Goal: Task Accomplishment & Management: Use online tool/utility

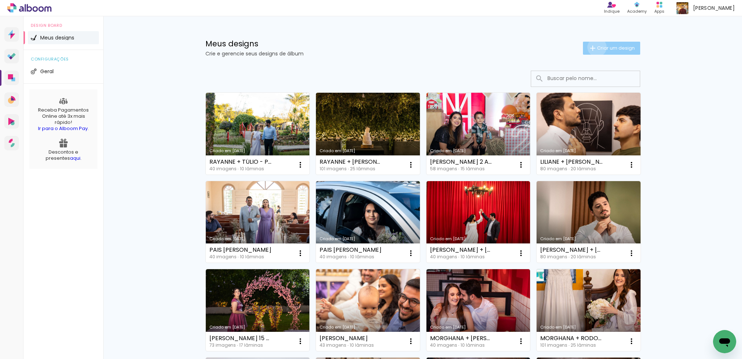
click at [597, 47] on span "Criar um design" at bounding box center [616, 48] width 38 height 5
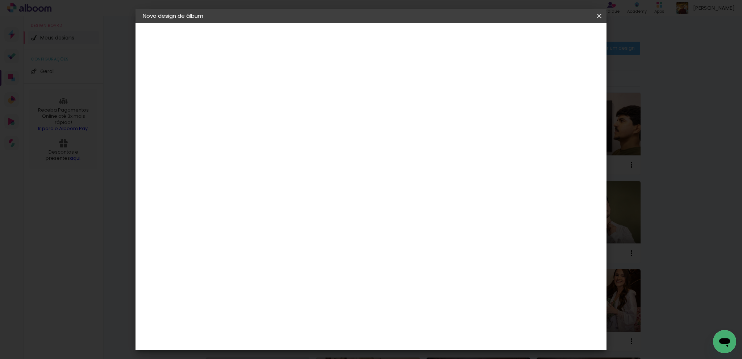
click at [261, 101] on input at bounding box center [261, 97] width 0 height 11
type input "[PERSON_NAME] 15 ANOS"
type paper-input "[PERSON_NAME] 15 ANOS"
click at [0, 0] on slot "Avançar" at bounding box center [0, 0] width 0 height 0
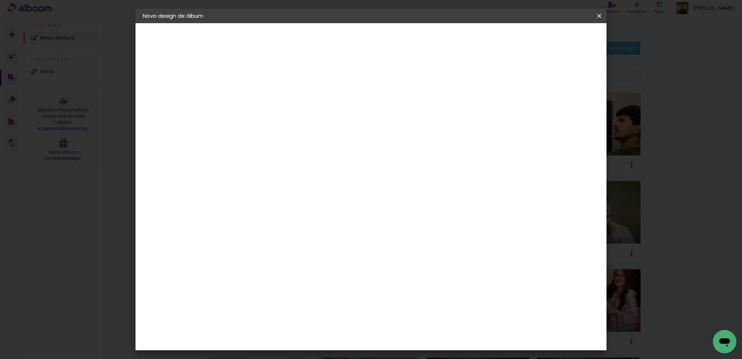
click at [0, 0] on slot "Avançar" at bounding box center [0, 0] width 0 height 0
click at [290, 121] on input "text" at bounding box center [275, 126] width 28 height 11
click at [0, 0] on slot "Classick" at bounding box center [0, 0] width 0 height 0
type input "Classick"
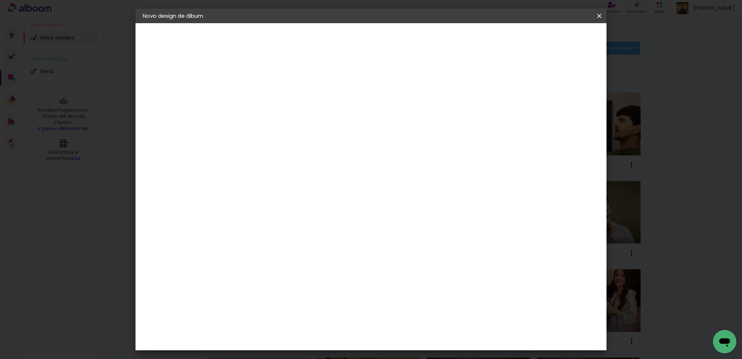
click at [0, 0] on slot "Avançar" at bounding box center [0, 0] width 0 height 0
click at [554, 41] on span "Iniciar design" at bounding box center [537, 38] width 33 height 5
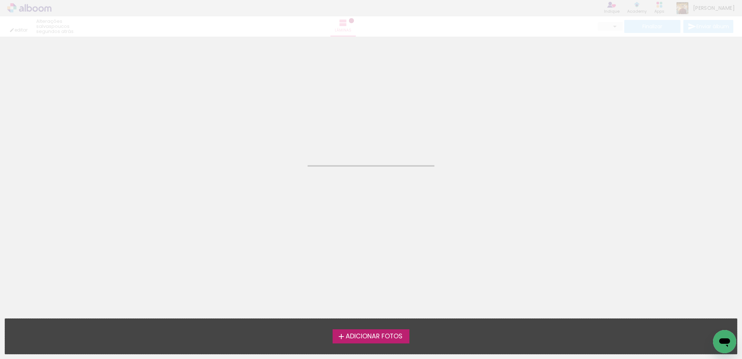
click at [391, 339] on span "Adicionar Fotos" at bounding box center [374, 336] width 57 height 7
click at [0, 0] on input "file" at bounding box center [0, 0] width 0 height 0
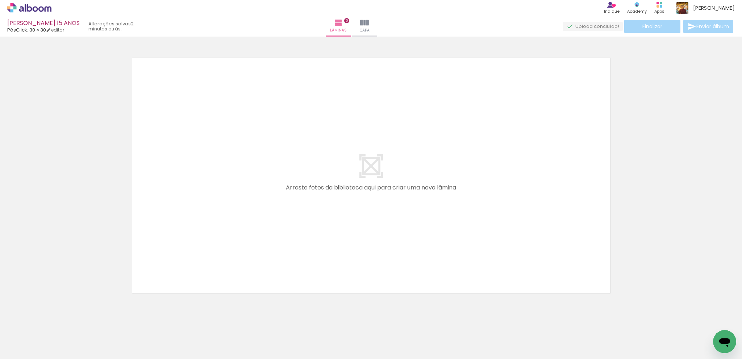
click at [38, 9] on icon at bounding box center [35, 8] width 5 height 5
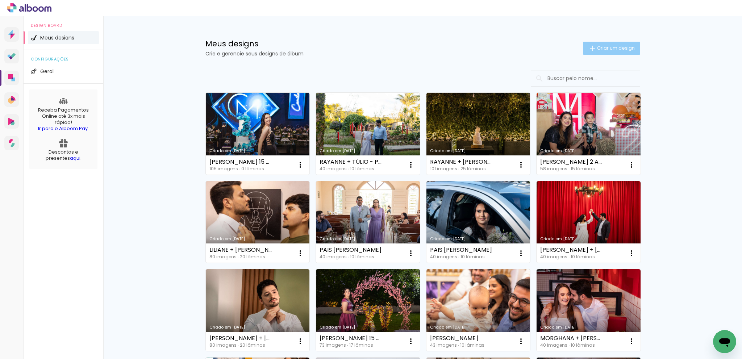
click at [608, 47] on span "Criar um design" at bounding box center [616, 48] width 38 height 5
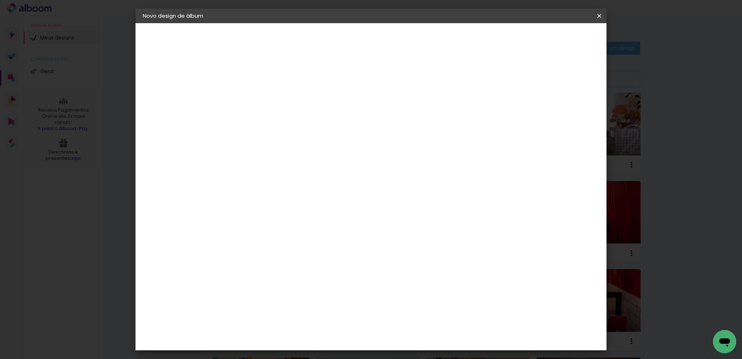
click at [261, 103] on div at bounding box center [261, 103] width 0 height 1
type input "PADRE [PERSON_NAME]"
type paper-input "PADRE [PERSON_NAME]"
click at [0, 0] on slot "Avançar" at bounding box center [0, 0] width 0 height 0
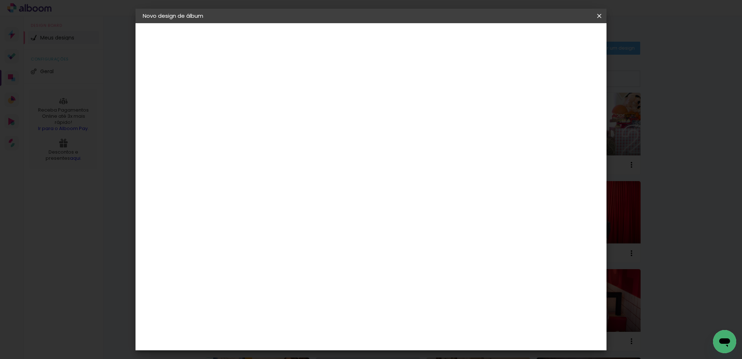
click at [0, 0] on slot "Avançar" at bounding box center [0, 0] width 0 height 0
click at [290, 121] on input "text" at bounding box center [275, 126] width 28 height 11
click at [0, 0] on slot "Classick" at bounding box center [0, 0] width 0 height 0
type input "Classick"
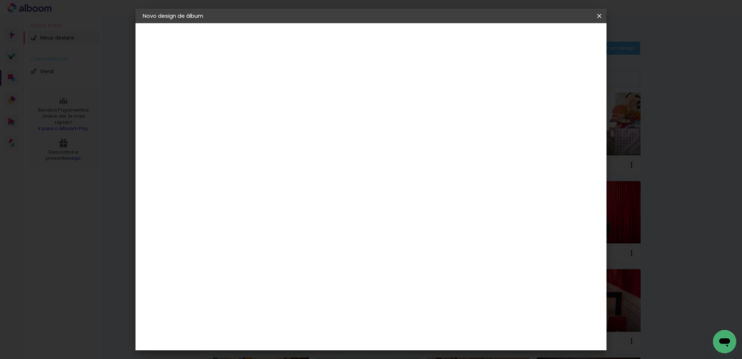
click at [379, 33] on paper-button "Avançar" at bounding box center [362, 38] width 36 height 12
click at [554, 39] on span "Iniciar design" at bounding box center [537, 38] width 33 height 5
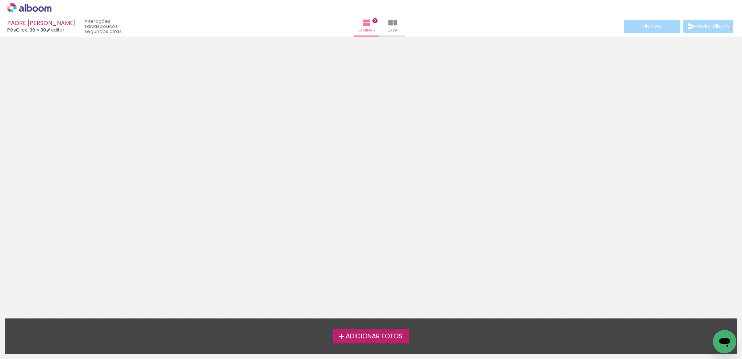
click at [376, 336] on span "Adicionar Fotos" at bounding box center [374, 336] width 57 height 7
click at [0, 0] on input "file" at bounding box center [0, 0] width 0 height 0
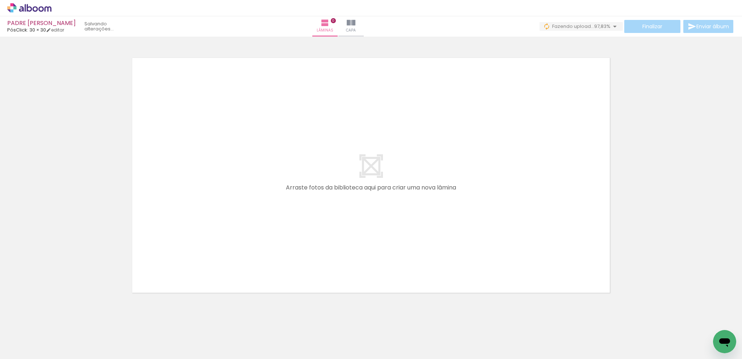
scroll to position [0, 845]
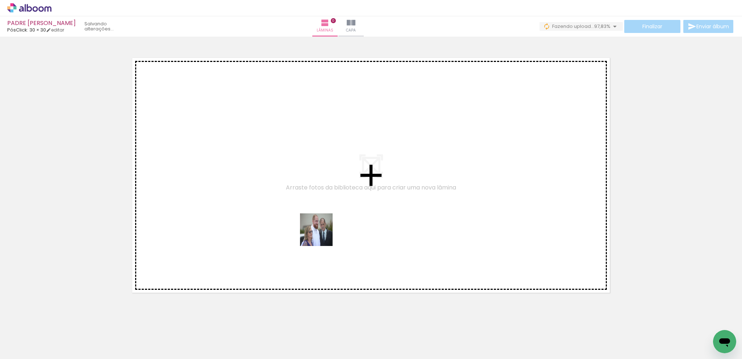
drag, startPoint x: 395, startPoint y: 321, endPoint x: 290, endPoint y: 192, distance: 166.9
click at [290, 192] on quentale-workspace at bounding box center [371, 179] width 742 height 359
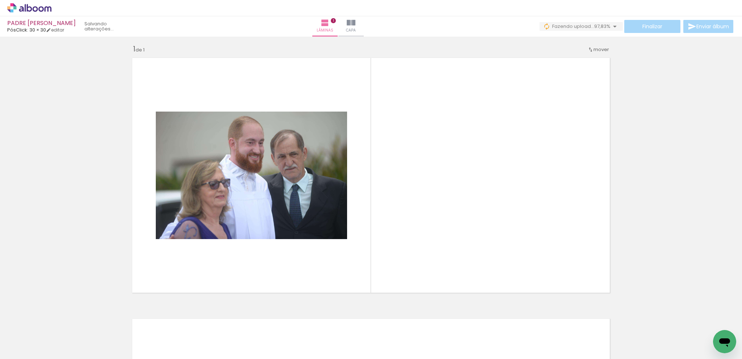
scroll to position [4, 0]
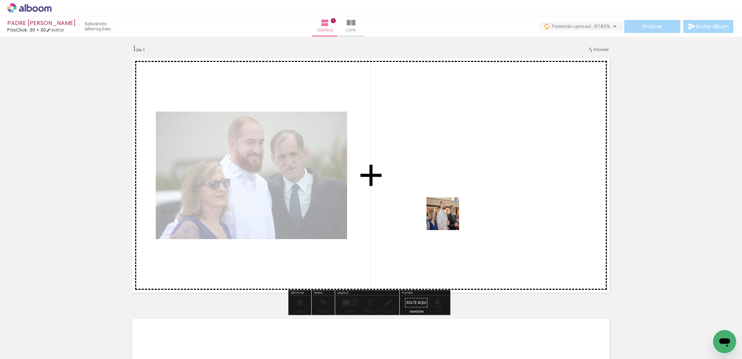
drag, startPoint x: 444, startPoint y: 329, endPoint x: 452, endPoint y: 139, distance: 190.4
click at [452, 139] on quentale-workspace at bounding box center [371, 179] width 742 height 359
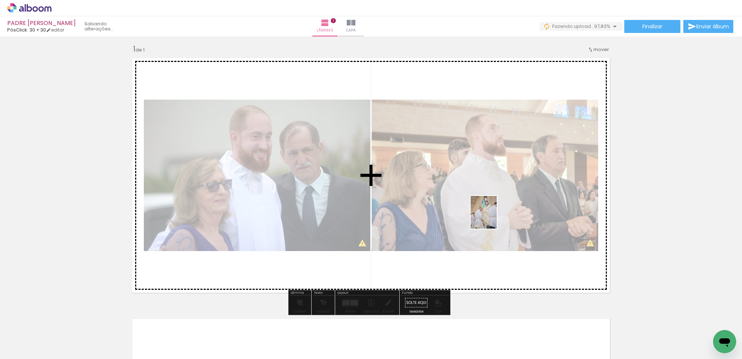
drag, startPoint x: 484, startPoint y: 337, endPoint x: 496, endPoint y: 188, distance: 149.7
click at [496, 188] on quentale-workspace at bounding box center [371, 179] width 742 height 359
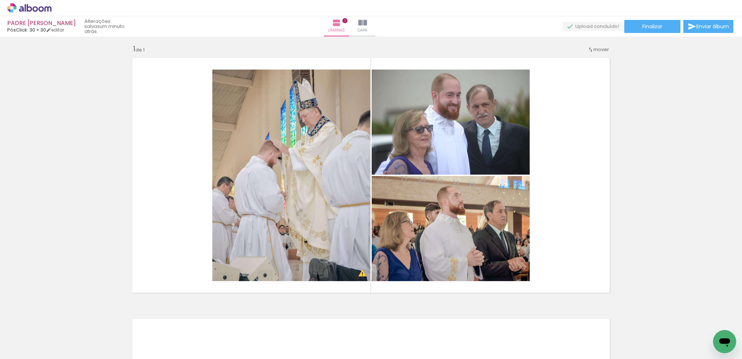
scroll to position [0, 1062]
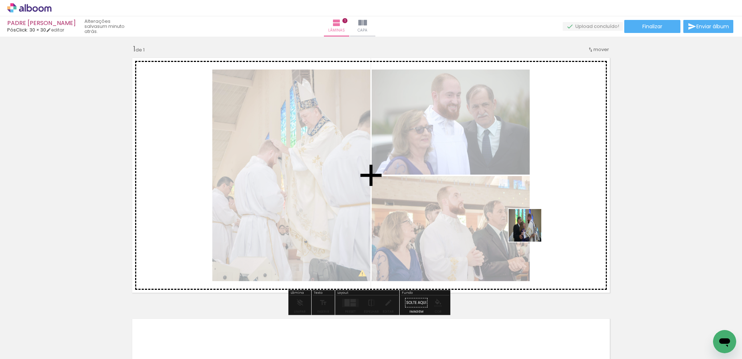
drag, startPoint x: 542, startPoint y: 275, endPoint x: 492, endPoint y: 350, distance: 90.9
click at [523, 214] on quentale-workspace at bounding box center [371, 179] width 742 height 359
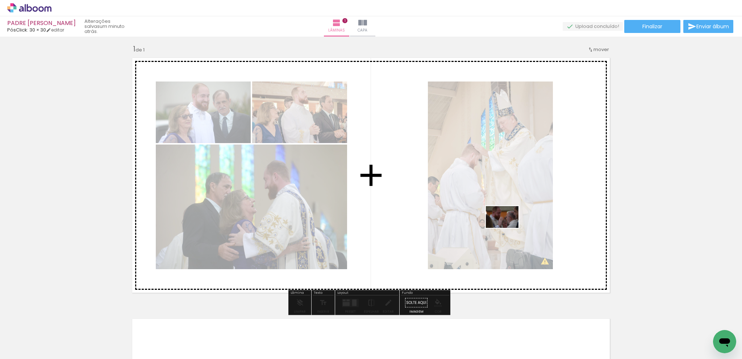
drag, startPoint x: 506, startPoint y: 339, endPoint x: 508, endPoint y: 228, distance: 110.9
click at [508, 228] on quentale-workspace at bounding box center [371, 179] width 742 height 359
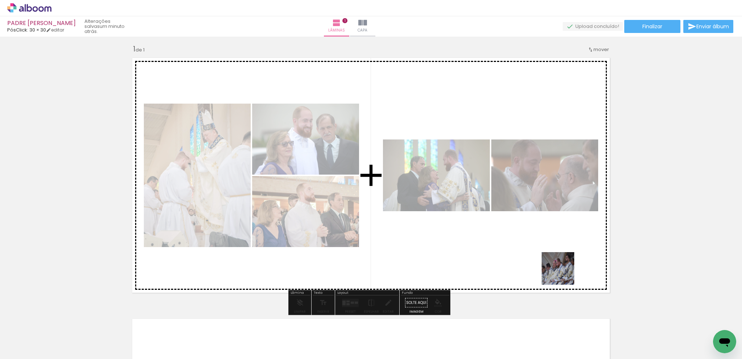
drag, startPoint x: 573, startPoint y: 290, endPoint x: 532, endPoint y: 213, distance: 87.5
click at [532, 213] on quentale-workspace at bounding box center [371, 179] width 742 height 359
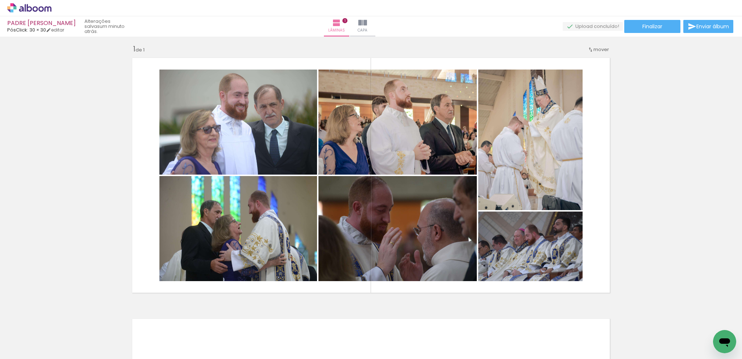
scroll to position [0, 1186]
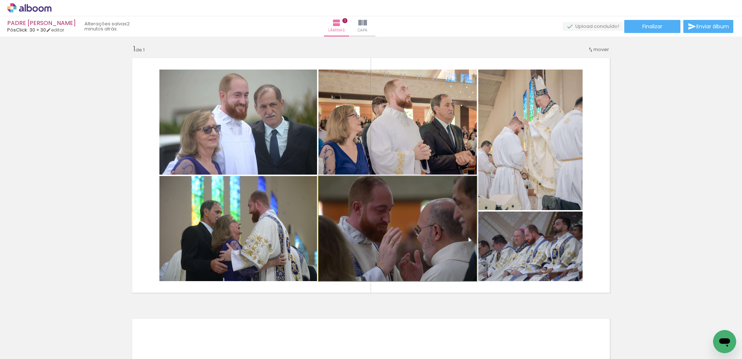
drag, startPoint x: 446, startPoint y: 243, endPoint x: 461, endPoint y: 241, distance: 15.3
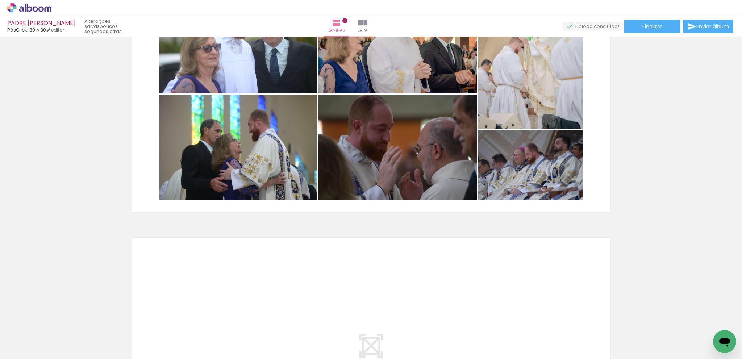
scroll to position [112, 0]
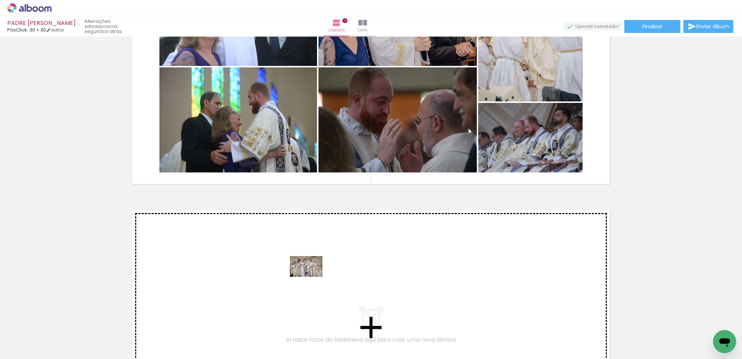
drag, startPoint x: 635, startPoint y: 340, endPoint x: 311, endPoint y: 278, distance: 329.5
click at [311, 278] on quentale-workspace at bounding box center [371, 179] width 742 height 359
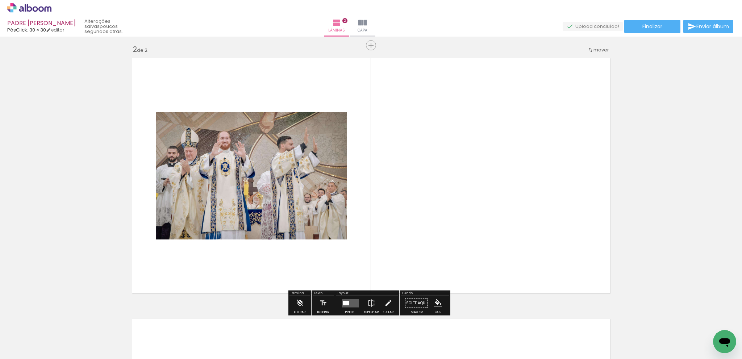
scroll to position [265, 0]
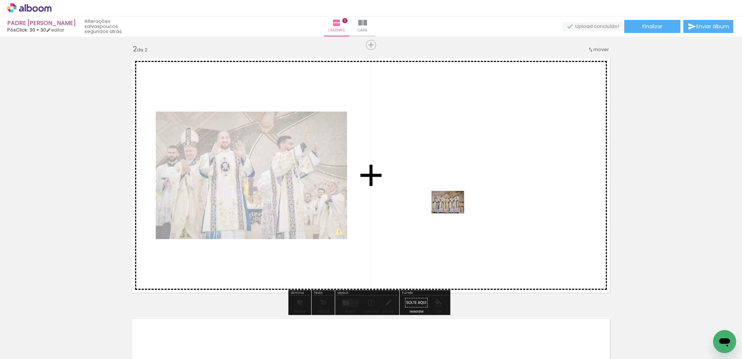
drag, startPoint x: 705, startPoint y: 333, endPoint x: 453, endPoint y: 211, distance: 279.6
click at [453, 211] on quentale-workspace at bounding box center [371, 179] width 742 height 359
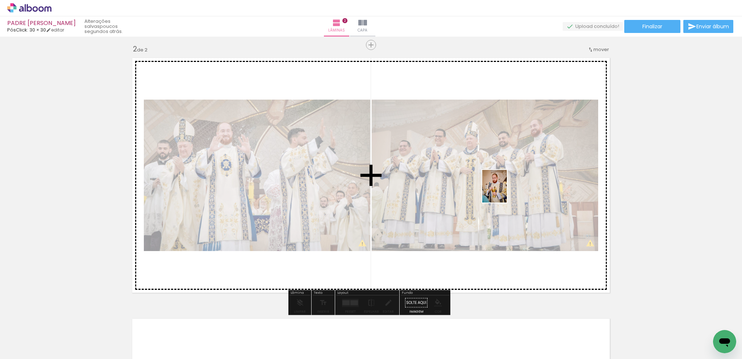
drag, startPoint x: 559, startPoint y: 345, endPoint x: 504, endPoint y: 192, distance: 162.5
click at [504, 192] on quentale-workspace at bounding box center [371, 179] width 742 height 359
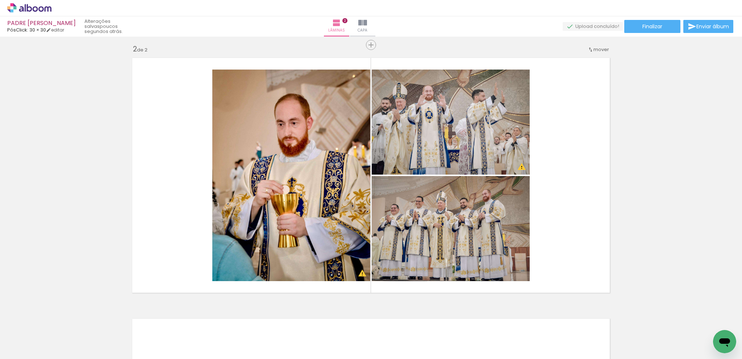
scroll to position [0, 1097]
drag, startPoint x: 405, startPoint y: 338, endPoint x: 459, endPoint y: 205, distance: 143.2
click at [459, 205] on quentale-workspace at bounding box center [371, 179] width 742 height 359
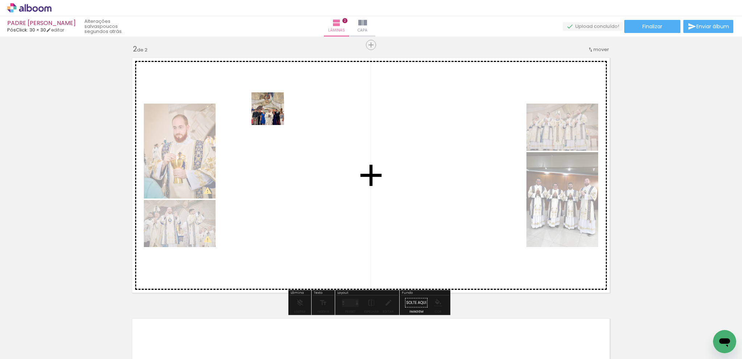
drag, startPoint x: 277, startPoint y: 149, endPoint x: 273, endPoint y: 114, distance: 35.3
click at [273, 114] on quentale-workspace at bounding box center [371, 179] width 742 height 359
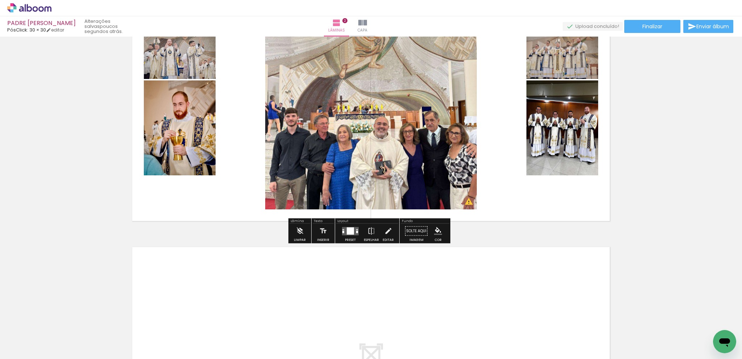
scroll to position [337, 0]
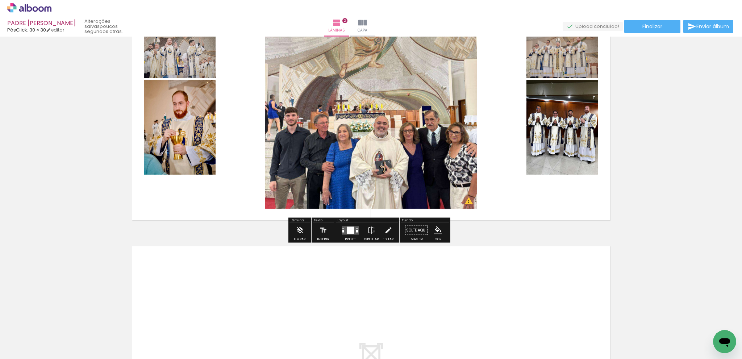
drag, startPoint x: 342, startPoint y: 231, endPoint x: 526, endPoint y: 176, distance: 192.1
click at [342, 231] on div at bounding box center [343, 231] width 2 height 3
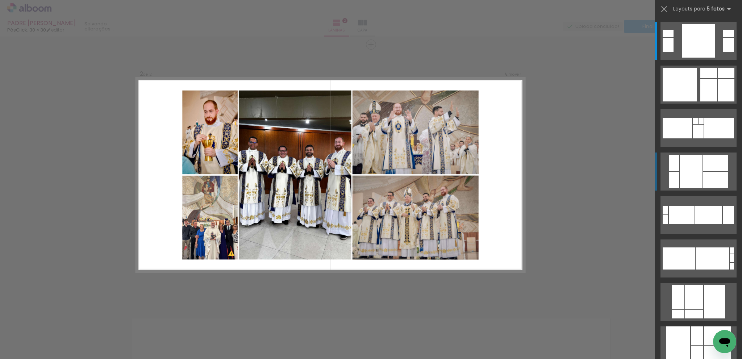
scroll to position [265, 0]
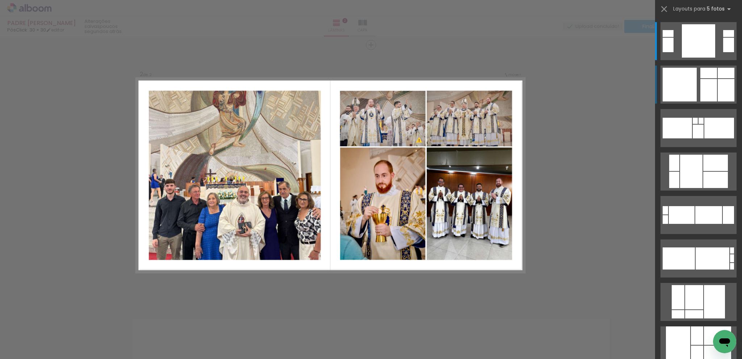
click at [673, 83] on div at bounding box center [680, 85] width 34 height 34
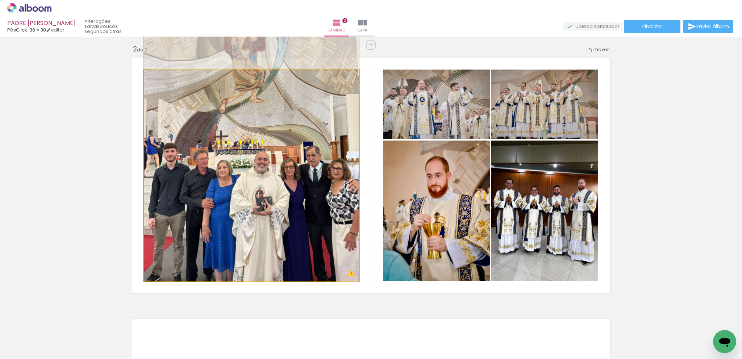
drag, startPoint x: 268, startPoint y: 269, endPoint x: 274, endPoint y: 232, distance: 37.5
drag, startPoint x: 286, startPoint y: 222, endPoint x: 290, endPoint y: 211, distance: 11.5
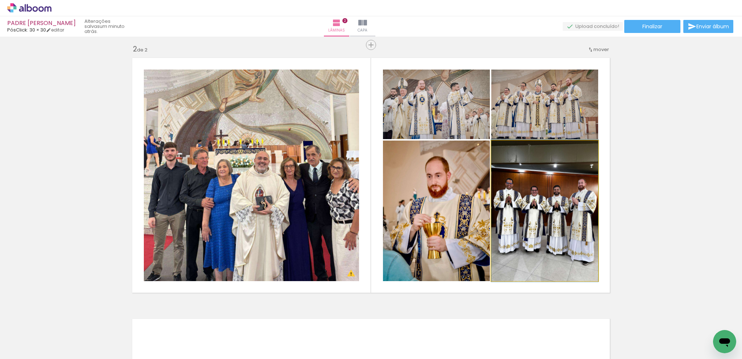
drag, startPoint x: 568, startPoint y: 217, endPoint x: 467, endPoint y: 216, distance: 101.5
click at [0, 0] on slot at bounding box center [0, 0] width 0 height 0
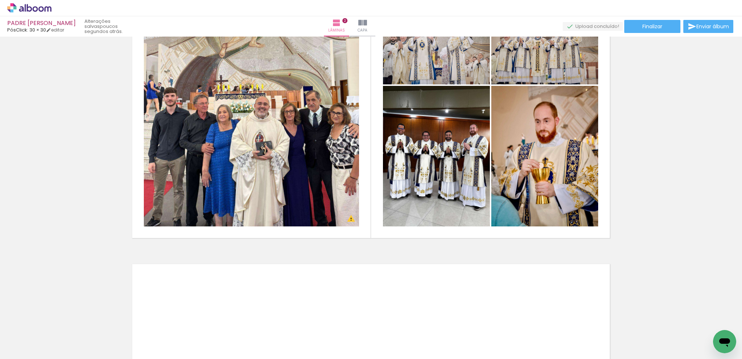
scroll to position [0, 993]
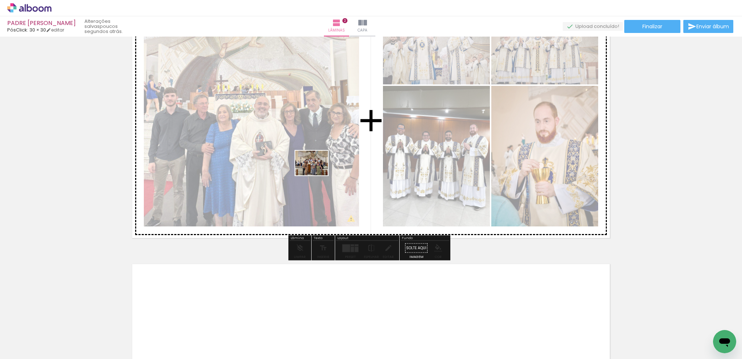
drag, startPoint x: 429, startPoint y: 345, endPoint x: 389, endPoint y: 317, distance: 48.7
click at [316, 171] on quentale-workspace at bounding box center [371, 179] width 742 height 359
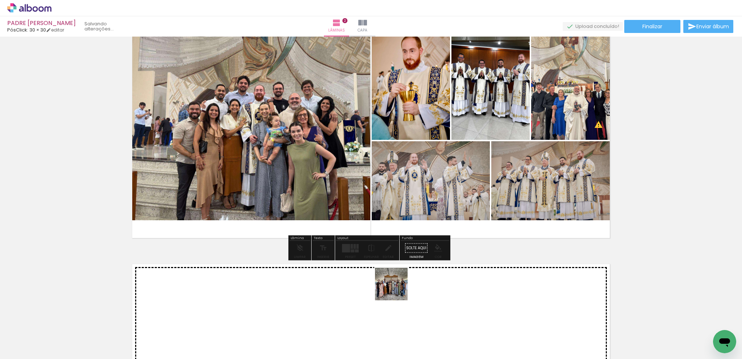
drag, startPoint x: 386, startPoint y: 335, endPoint x: 458, endPoint y: 183, distance: 168.1
click at [458, 183] on quentale-workspace at bounding box center [371, 179] width 742 height 359
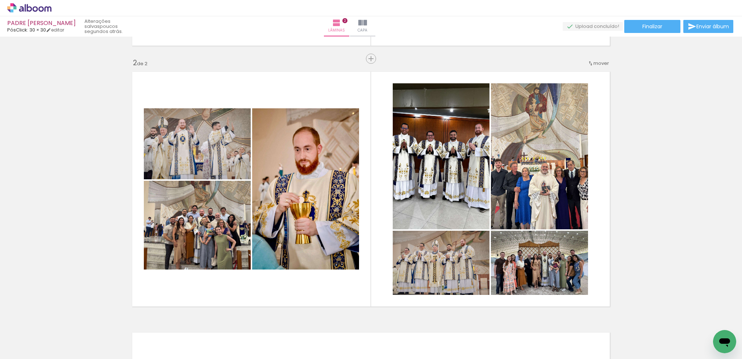
scroll to position [249, 0]
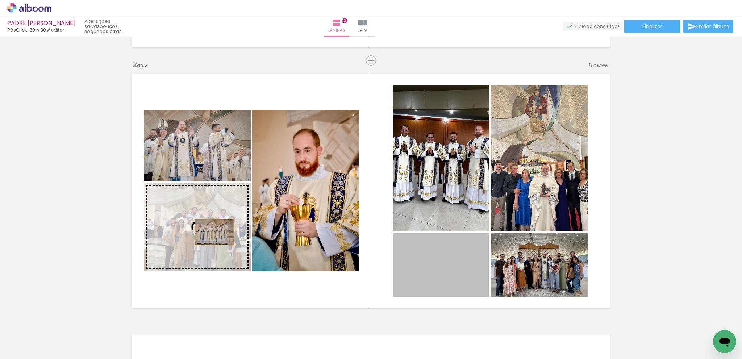
drag, startPoint x: 466, startPoint y: 284, endPoint x: 207, endPoint y: 232, distance: 264.9
click at [0, 0] on slot at bounding box center [0, 0] width 0 height 0
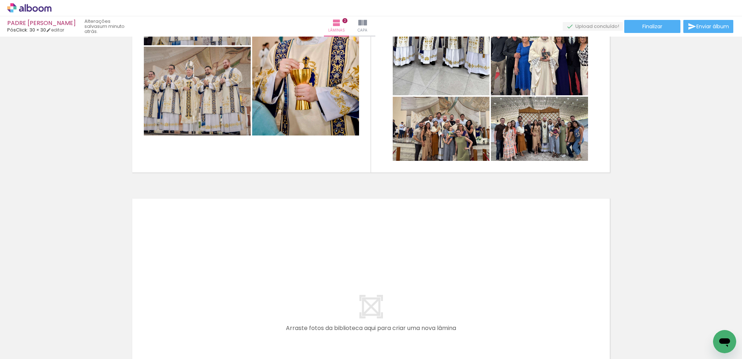
scroll to position [0, 0]
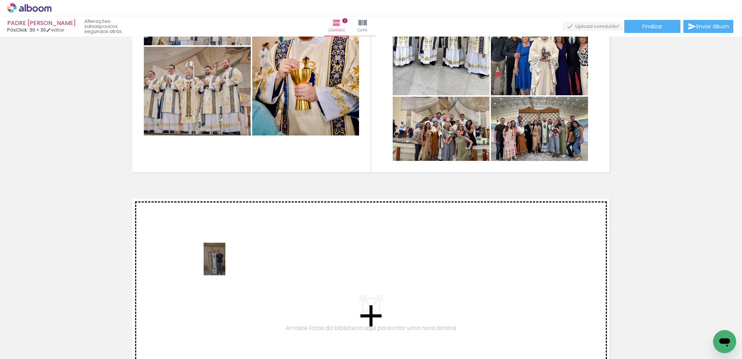
drag, startPoint x: 92, startPoint y: 329, endPoint x: 225, endPoint y: 265, distance: 147.6
click at [225, 265] on quentale-workspace at bounding box center [371, 179] width 742 height 359
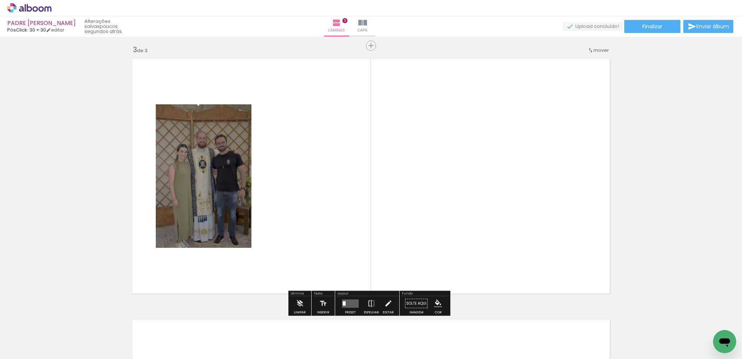
scroll to position [525, 0]
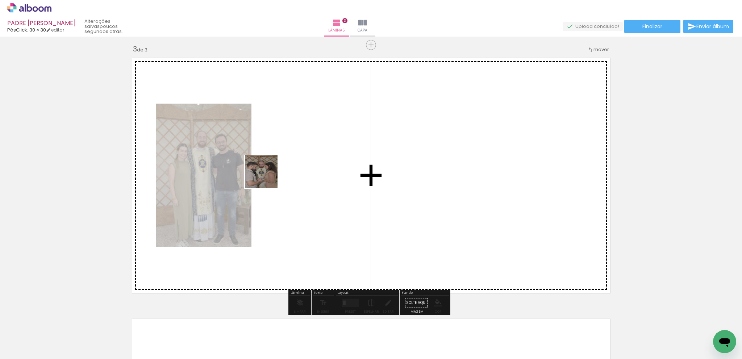
drag, startPoint x: 123, startPoint y: 329, endPoint x: 193, endPoint y: 282, distance: 84.2
click at [273, 169] on quentale-workspace at bounding box center [371, 179] width 742 height 359
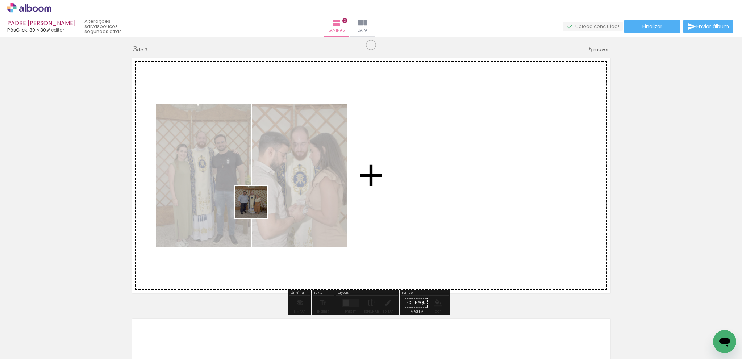
drag, startPoint x: 223, startPoint y: 243, endPoint x: 234, endPoint y: 302, distance: 60.4
click at [259, 205] on quentale-workspace at bounding box center [371, 179] width 742 height 359
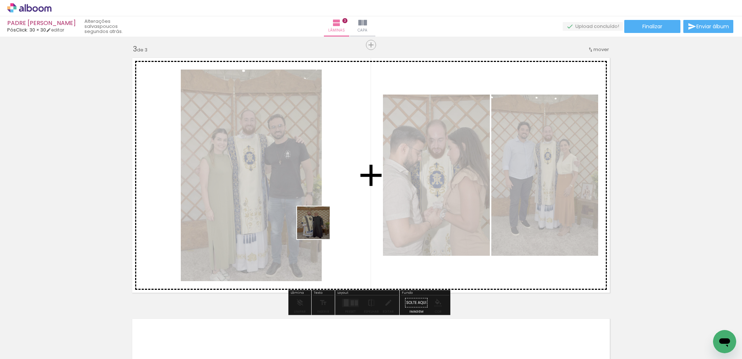
drag, startPoint x: 318, startPoint y: 259, endPoint x: 319, endPoint y: 205, distance: 54.0
click at [319, 205] on quentale-workspace at bounding box center [371, 179] width 742 height 359
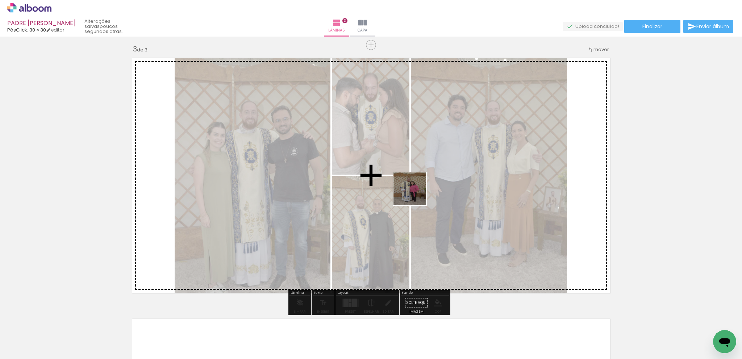
drag, startPoint x: 368, startPoint y: 332, endPoint x: 416, endPoint y: 193, distance: 146.8
click at [416, 193] on quentale-workspace at bounding box center [371, 179] width 742 height 359
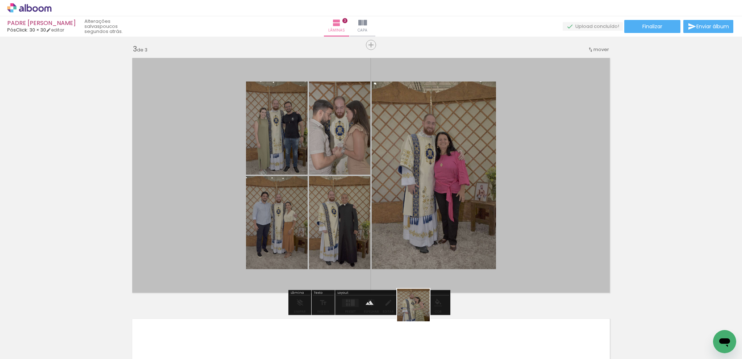
drag, startPoint x: 406, startPoint y: 325, endPoint x: 581, endPoint y: 239, distance: 195.0
click at [509, 208] on quentale-workspace at bounding box center [371, 179] width 742 height 359
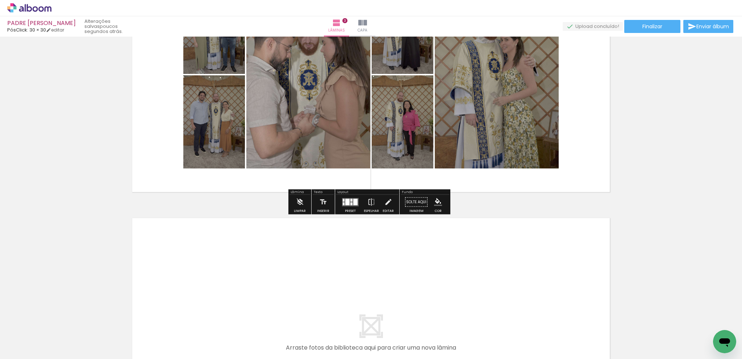
scroll to position [634, 0]
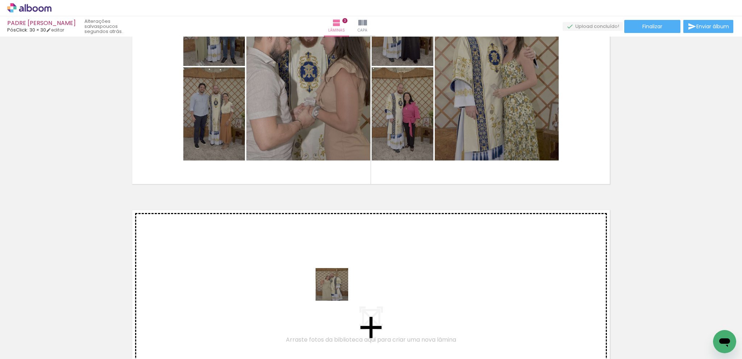
drag, startPoint x: 403, startPoint y: 319, endPoint x: 310, endPoint y: 267, distance: 106.3
click at [310, 267] on quentale-workspace at bounding box center [371, 179] width 742 height 359
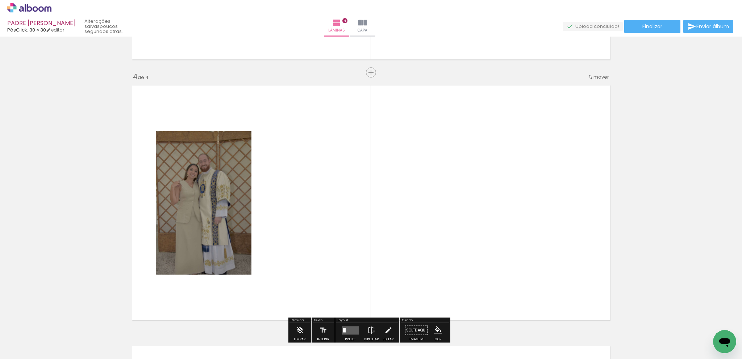
scroll to position [786, 0]
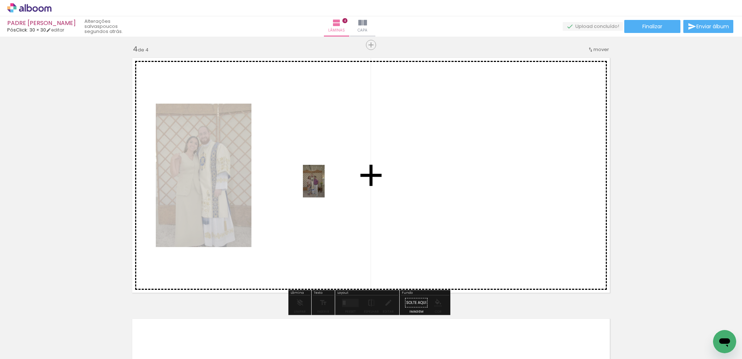
drag, startPoint x: 477, startPoint y: 263, endPoint x: 325, endPoint y: 187, distance: 170.2
click at [325, 187] on quentale-workspace at bounding box center [371, 179] width 742 height 359
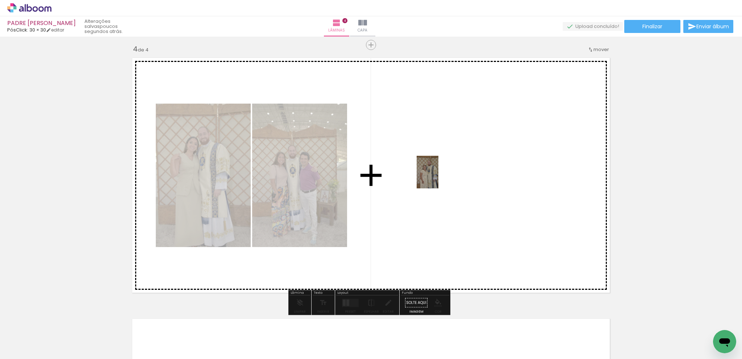
drag, startPoint x: 530, startPoint y: 288, endPoint x: 481, endPoint y: 214, distance: 88.4
click at [438, 177] on quentale-workspace at bounding box center [371, 179] width 742 height 359
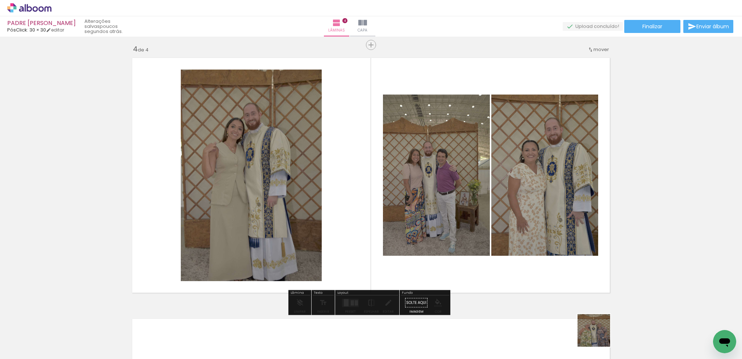
drag, startPoint x: 599, startPoint y: 336, endPoint x: 549, endPoint y: 173, distance: 170.8
click at [549, 173] on quentale-workspace at bounding box center [371, 179] width 742 height 359
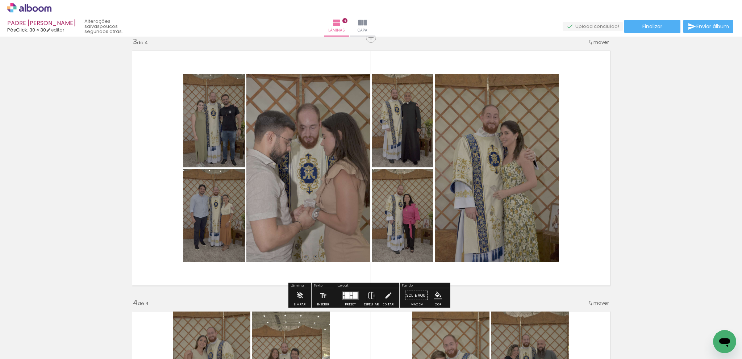
scroll to position [0, 415]
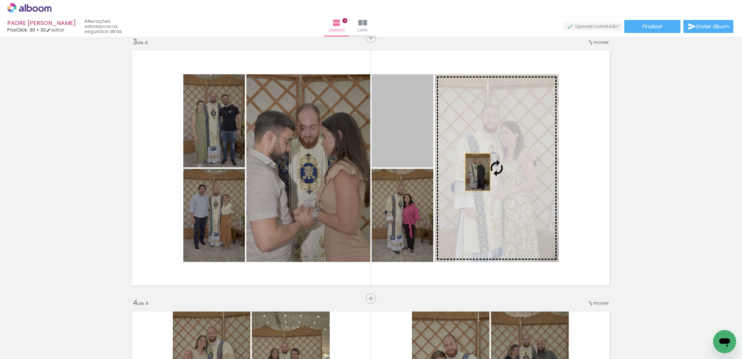
drag, startPoint x: 384, startPoint y: 133, endPoint x: 475, endPoint y: 172, distance: 99.3
click at [0, 0] on slot at bounding box center [0, 0] width 0 height 0
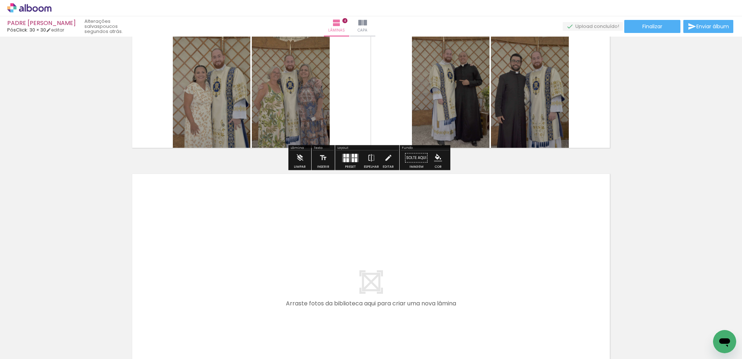
scroll to position [0, 0]
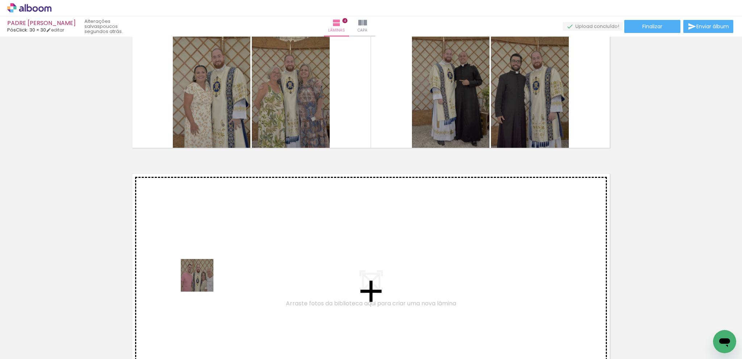
drag, startPoint x: 201, startPoint y: 315, endPoint x: 238, endPoint y: 332, distance: 40.7
click at [209, 254] on quentale-workspace at bounding box center [371, 179] width 742 height 359
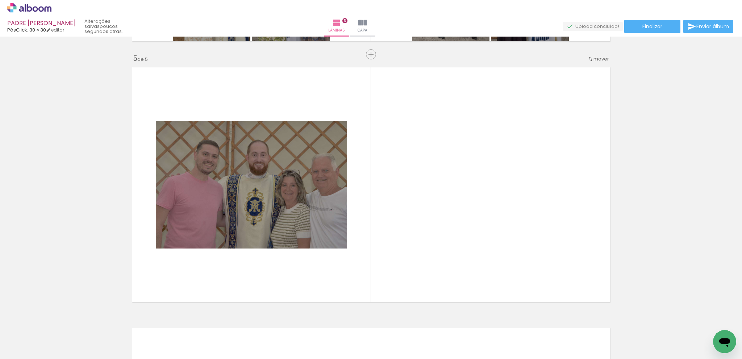
scroll to position [1047, 0]
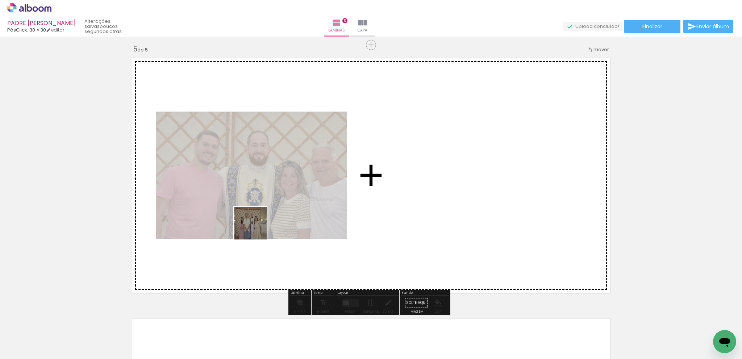
drag, startPoint x: 244, startPoint y: 300, endPoint x: 256, endPoint y: 226, distance: 74.9
click at [256, 226] on quentale-workspace at bounding box center [371, 179] width 742 height 359
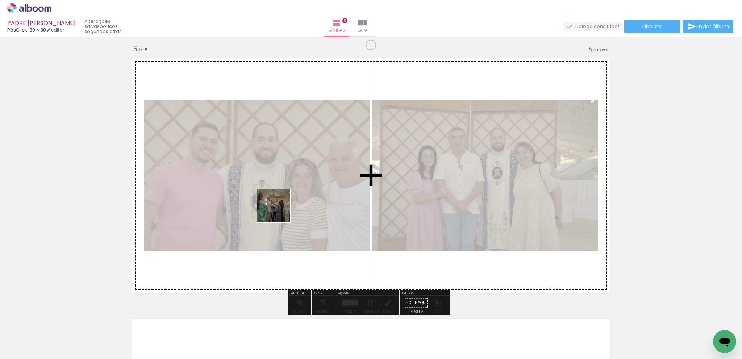
drag, startPoint x: 278, startPoint y: 330, endPoint x: 367, endPoint y: 288, distance: 97.9
click at [281, 183] on quentale-workspace at bounding box center [371, 179] width 742 height 359
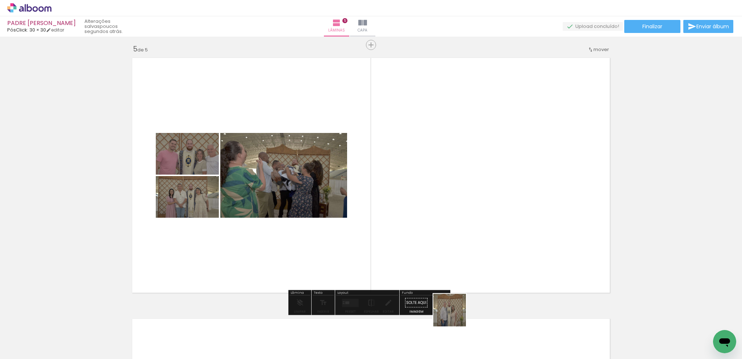
drag, startPoint x: 475, startPoint y: 332, endPoint x: 510, endPoint y: 307, distance: 42.6
click at [309, 230] on quentale-workspace at bounding box center [371, 179] width 742 height 359
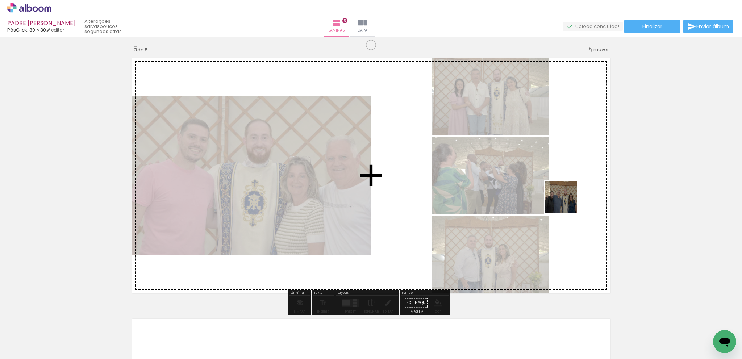
drag, startPoint x: 603, startPoint y: 279, endPoint x: 565, endPoint y: 200, distance: 87.9
click at [565, 200] on quentale-workspace at bounding box center [371, 179] width 742 height 359
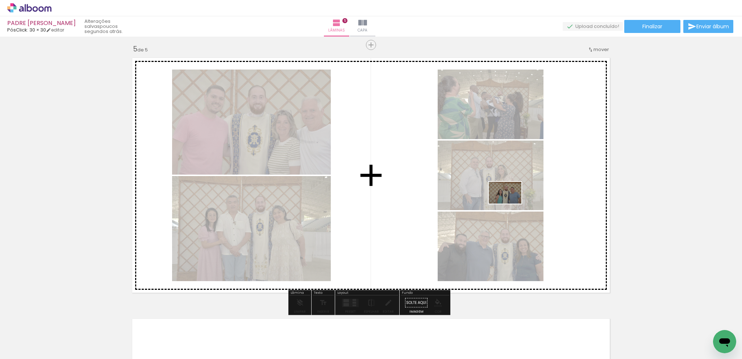
drag, startPoint x: 690, startPoint y: 342, endPoint x: 499, endPoint y: 354, distance: 191.4
click at [509, 203] on quentale-workspace at bounding box center [371, 179] width 742 height 359
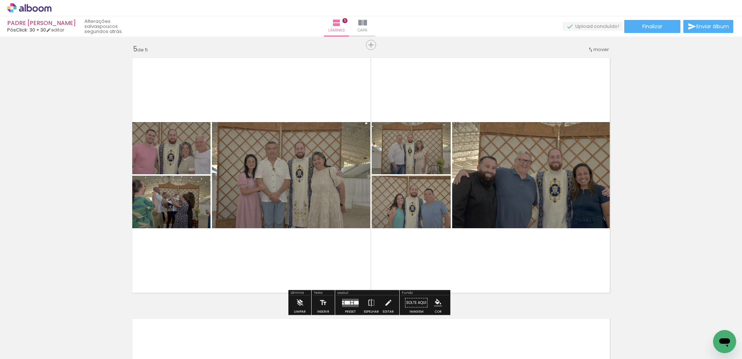
scroll to position [0, 356]
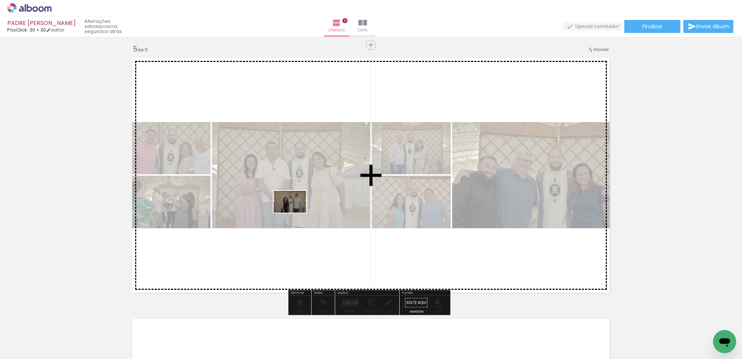
drag, startPoint x: 400, startPoint y: 329, endPoint x: 295, endPoint y: 213, distance: 156.5
click at [295, 213] on quentale-workspace at bounding box center [371, 179] width 742 height 359
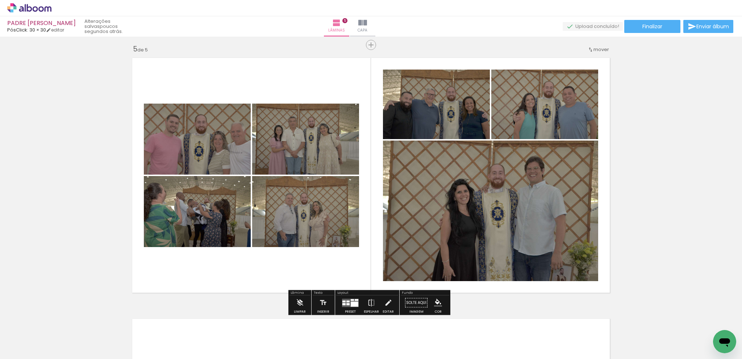
drag, startPoint x: 457, startPoint y: 333, endPoint x: 504, endPoint y: 237, distance: 107.4
click at [490, 200] on quentale-workspace at bounding box center [371, 179] width 742 height 359
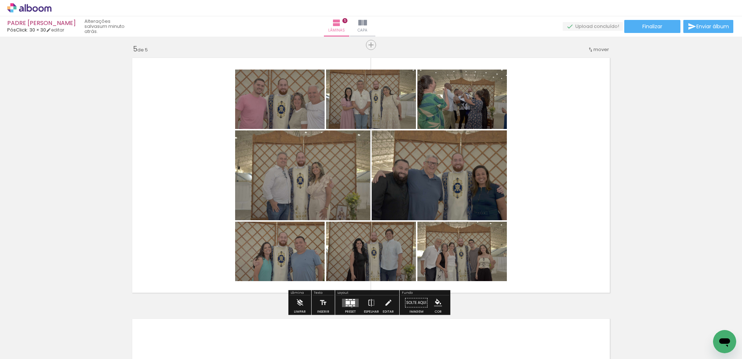
click at [350, 307] on div at bounding box center [351, 303] width 20 height 14
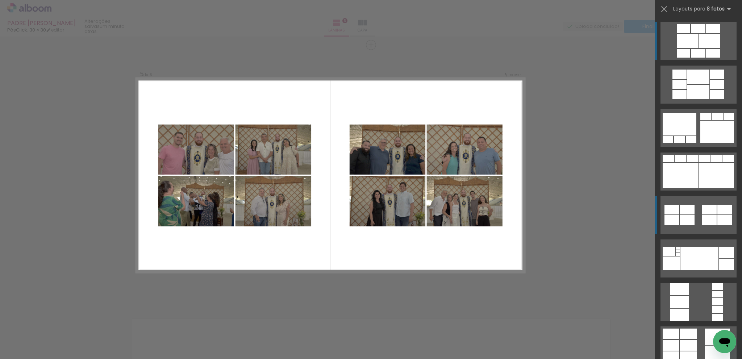
click at [704, 222] on div at bounding box center [709, 220] width 14 height 10
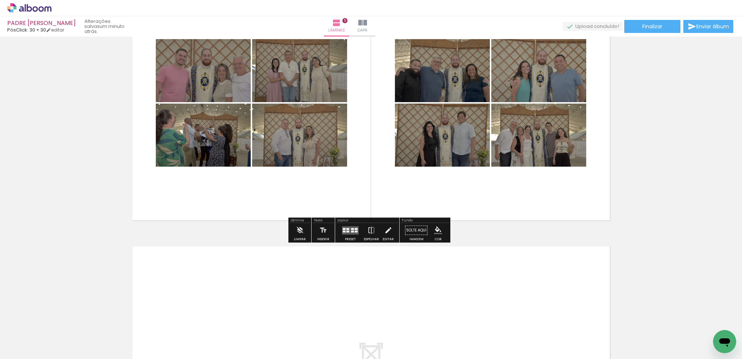
scroll to position [1156, 0]
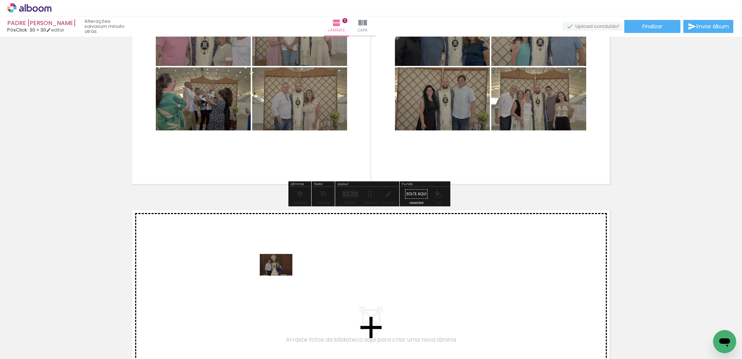
drag, startPoint x: 458, startPoint y: 323, endPoint x: 282, endPoint y: 276, distance: 182.7
click at [282, 276] on quentale-workspace at bounding box center [371, 179] width 742 height 359
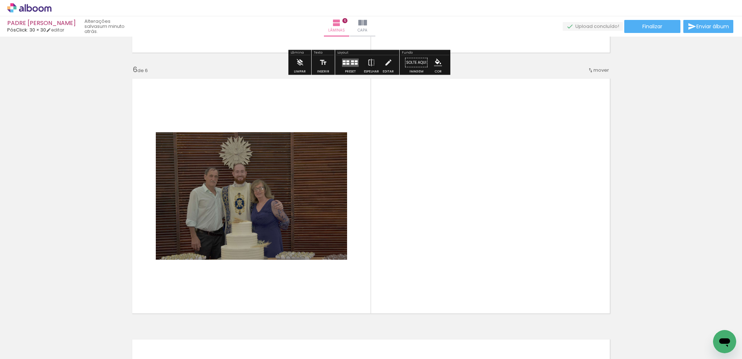
scroll to position [1308, 0]
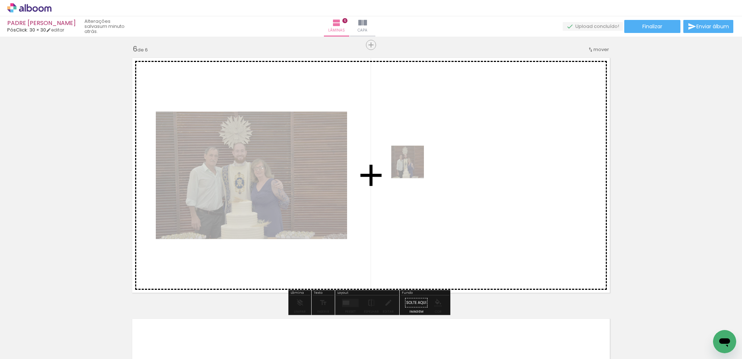
drag, startPoint x: 417, startPoint y: 180, endPoint x: 413, endPoint y: 167, distance: 13.6
click at [413, 167] on quentale-workspace at bounding box center [371, 179] width 742 height 359
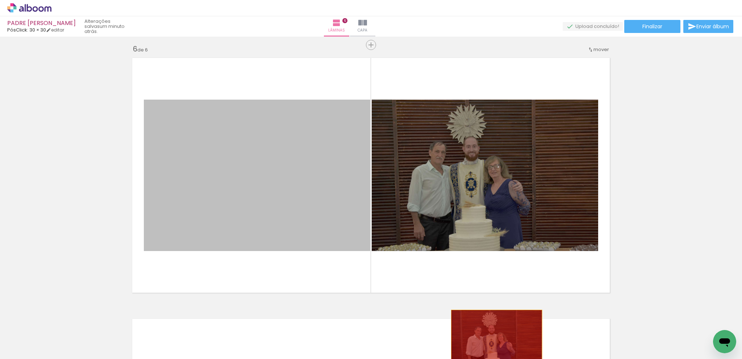
drag, startPoint x: 305, startPoint y: 181, endPoint x: 538, endPoint y: 340, distance: 281.9
click at [494, 340] on quentale-workspace at bounding box center [371, 179] width 742 height 359
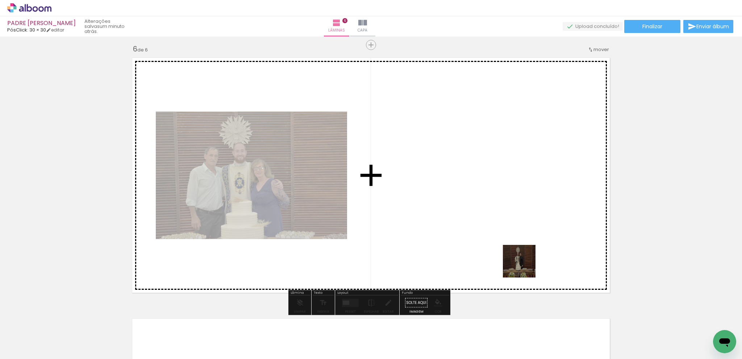
drag, startPoint x: 525, startPoint y: 267, endPoint x: 497, endPoint y: 163, distance: 106.9
click at [497, 163] on quentale-workspace at bounding box center [371, 179] width 742 height 359
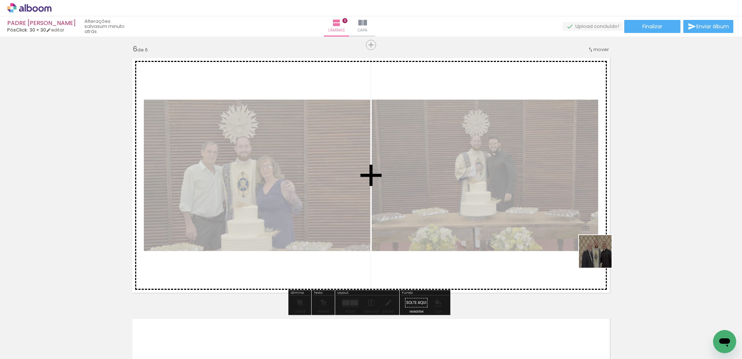
drag, startPoint x: 633, startPoint y: 308, endPoint x: 600, endPoint y: 255, distance: 62.0
click at [600, 255] on quentale-workspace at bounding box center [371, 179] width 742 height 359
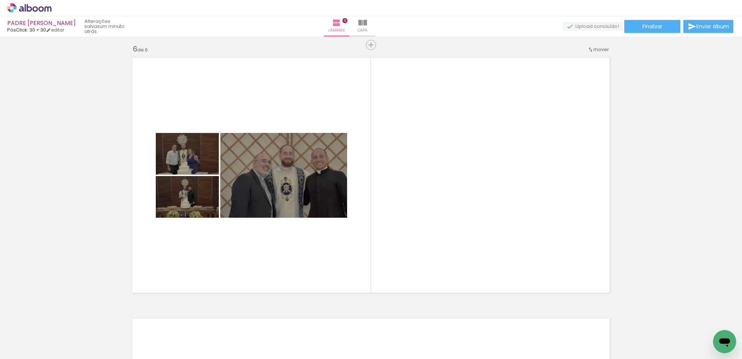
scroll to position [0, 629]
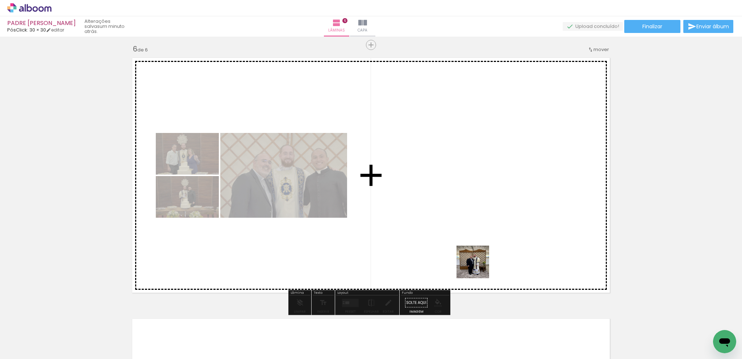
drag, startPoint x: 466, startPoint y: 320, endPoint x: 559, endPoint y: 305, distance: 93.6
click at [490, 229] on quentale-workspace at bounding box center [371, 179] width 742 height 359
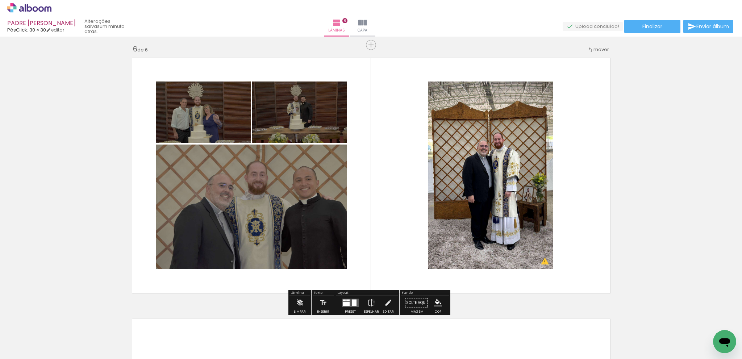
scroll to position [0, 684]
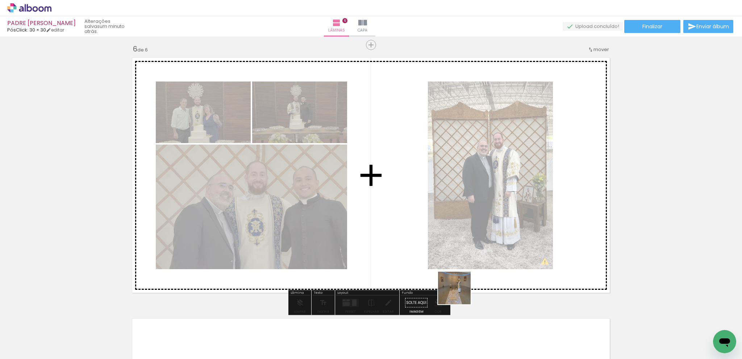
drag, startPoint x: 448, startPoint y: 334, endPoint x: 490, endPoint y: 300, distance: 53.7
click at [479, 217] on quentale-workspace at bounding box center [371, 179] width 742 height 359
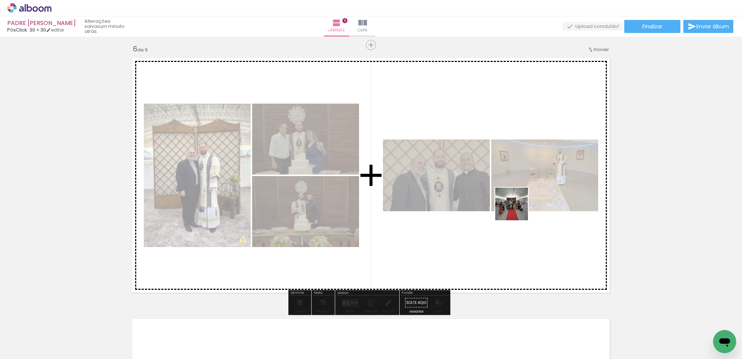
drag, startPoint x: 491, startPoint y: 329, endPoint x: 544, endPoint y: 297, distance: 61.2
click at [520, 205] on quentale-workspace at bounding box center [371, 179] width 742 height 359
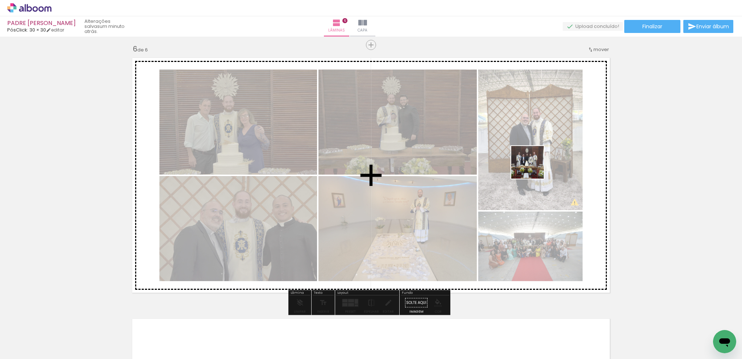
drag, startPoint x: 540, startPoint y: 303, endPoint x: 546, endPoint y: 323, distance: 21.6
click at [532, 166] on quentale-workspace at bounding box center [371, 179] width 742 height 359
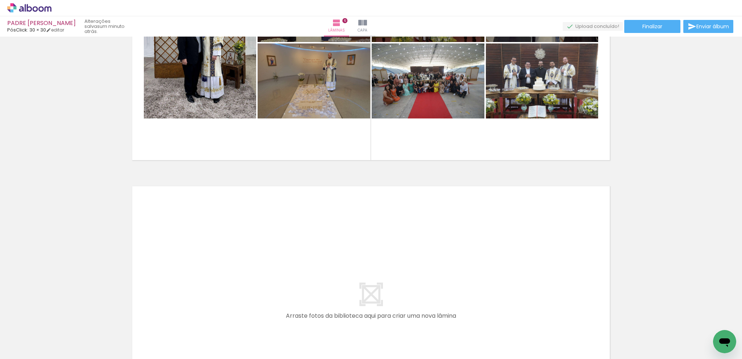
scroll to position [1453, 0]
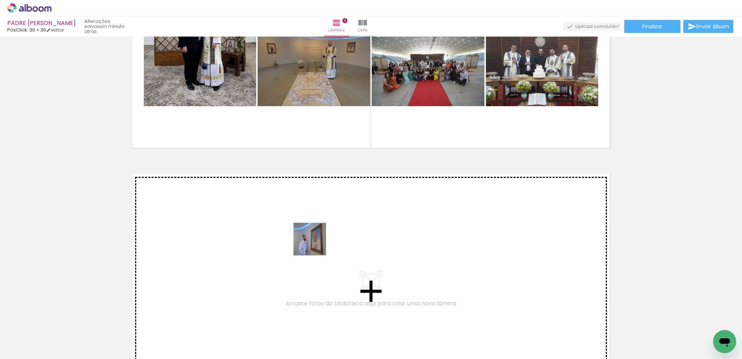
drag, startPoint x: 344, startPoint y: 317, endPoint x: 539, endPoint y: 349, distance: 197.9
click at [306, 224] on quentale-workspace at bounding box center [371, 179] width 742 height 359
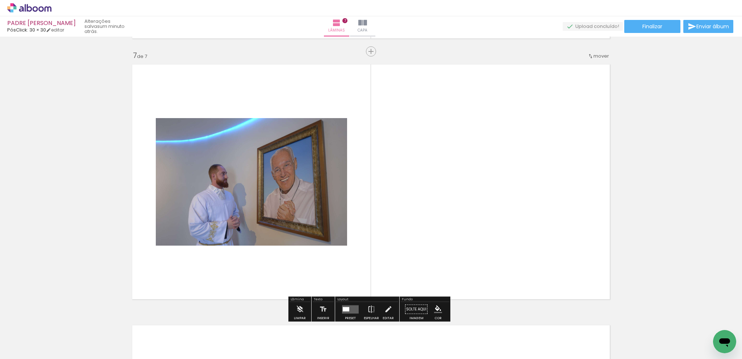
scroll to position [1569, 0]
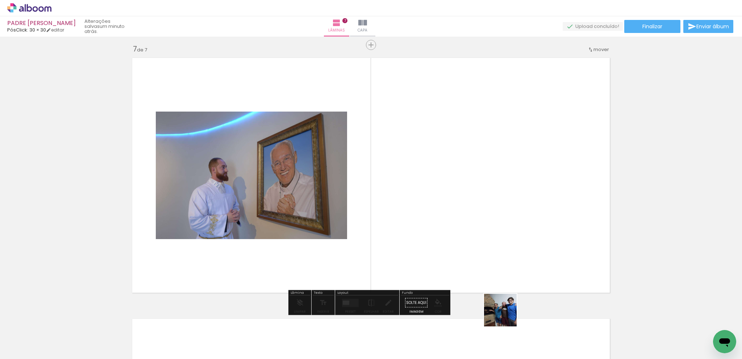
drag, startPoint x: 510, startPoint y: 330, endPoint x: 533, endPoint y: 257, distance: 76.3
click at [467, 180] on quentale-workspace at bounding box center [371, 179] width 742 height 359
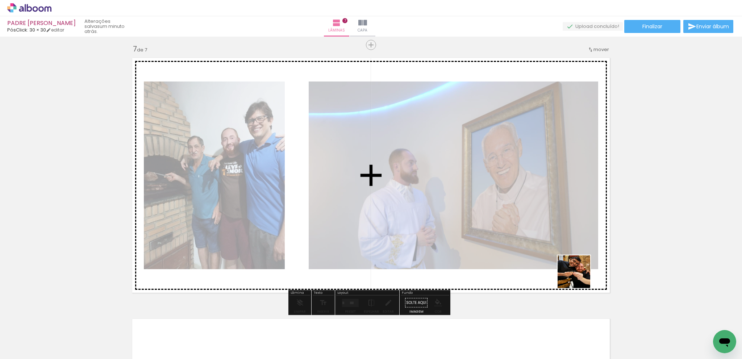
drag, startPoint x: 595, startPoint y: 337, endPoint x: 585, endPoint y: 237, distance: 100.1
click at [532, 181] on quentale-workspace at bounding box center [371, 179] width 742 height 359
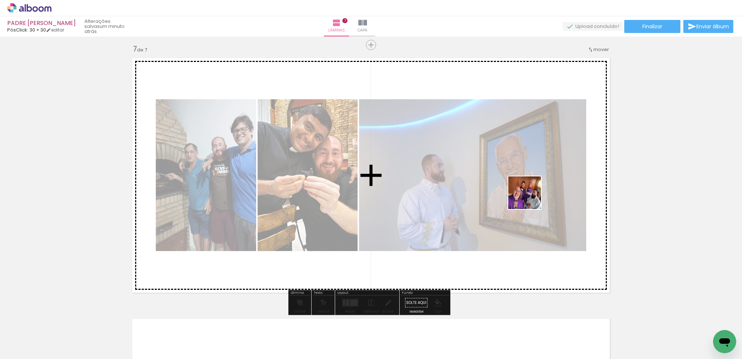
drag, startPoint x: 538, startPoint y: 204, endPoint x: 598, endPoint y: 301, distance: 113.0
click at [525, 196] on quentale-workspace at bounding box center [371, 179] width 742 height 359
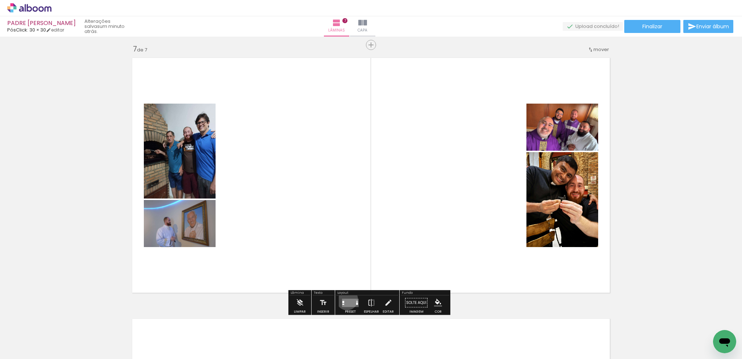
click at [345, 299] on quentale-layouter at bounding box center [350, 303] width 17 height 8
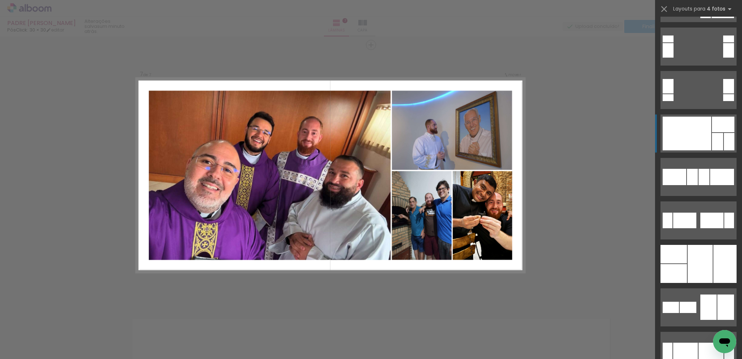
scroll to position [181, 0]
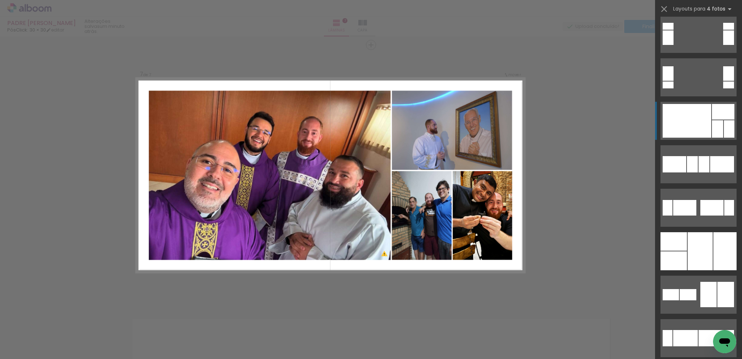
click at [682, 121] on div at bounding box center [687, 121] width 49 height 34
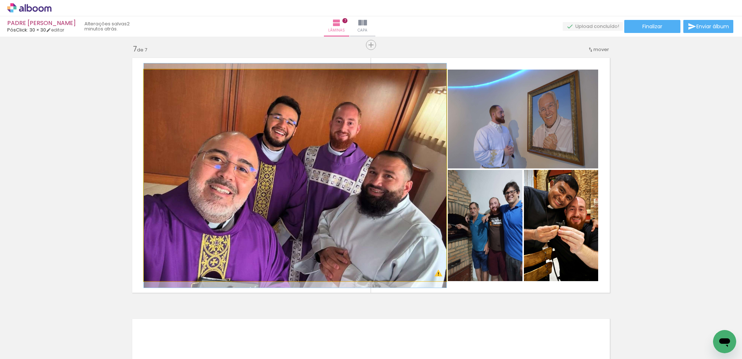
drag, startPoint x: 425, startPoint y: 205, endPoint x: 444, endPoint y: 205, distance: 18.8
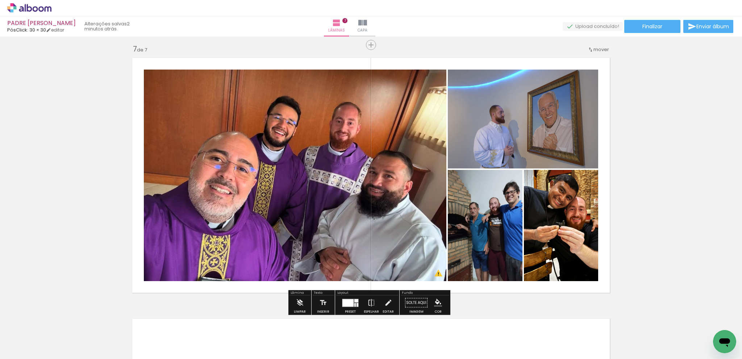
click at [351, 304] on div at bounding box center [347, 303] width 11 height 8
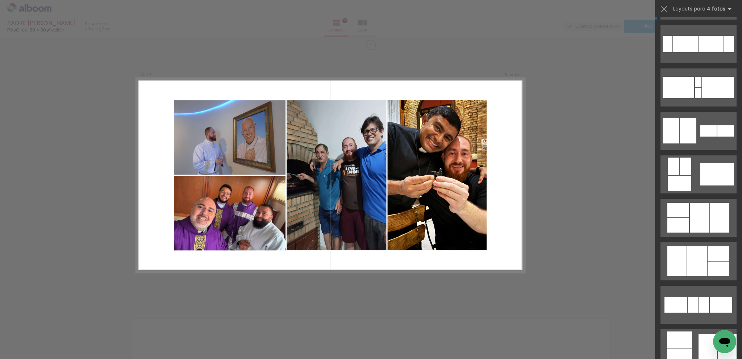
scroll to position [478, 0]
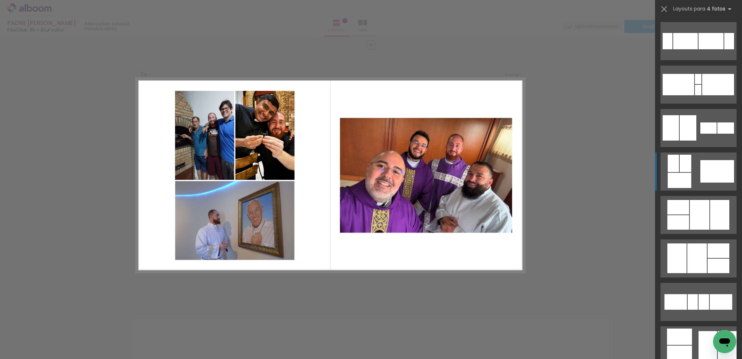
click at [709, 178] on div at bounding box center [717, 171] width 34 height 22
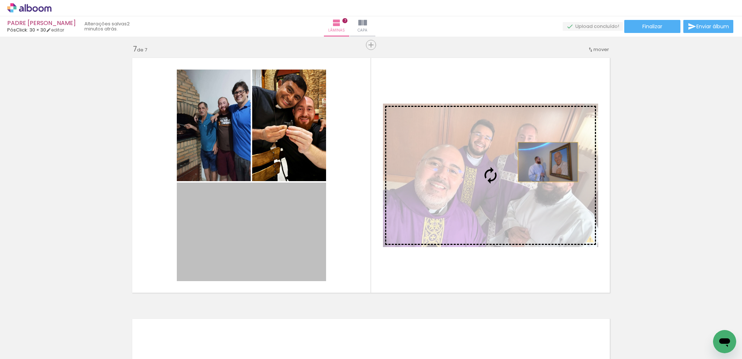
drag, startPoint x: 394, startPoint y: 210, endPoint x: 549, endPoint y: 160, distance: 163.3
click at [0, 0] on slot at bounding box center [0, 0] width 0 height 0
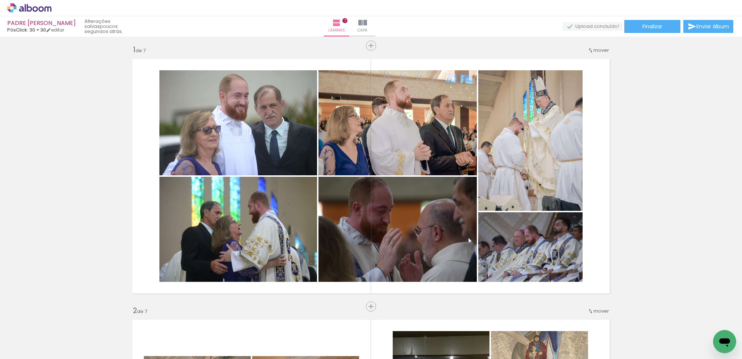
scroll to position [0, 0]
